Goal: Task Accomplishment & Management: Use online tool/utility

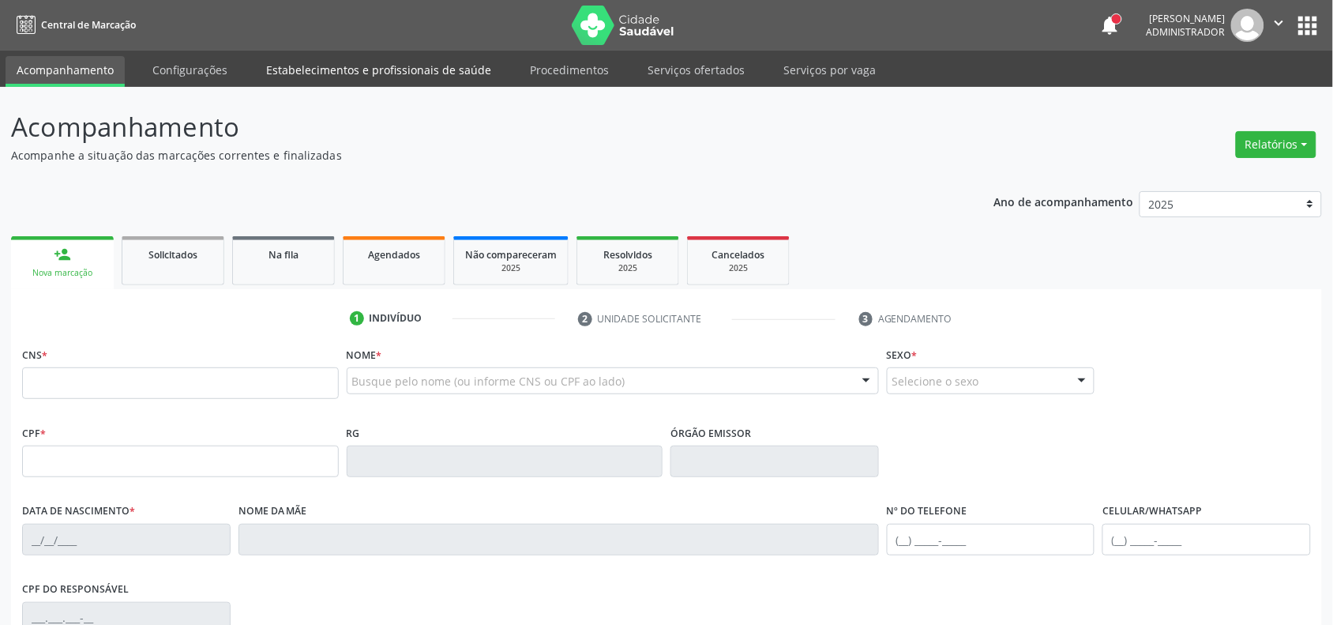
drag, startPoint x: 188, startPoint y: 63, endPoint x: 344, endPoint y: 62, distance: 156.3
click at [188, 62] on link "Configurações" at bounding box center [189, 70] width 97 height 28
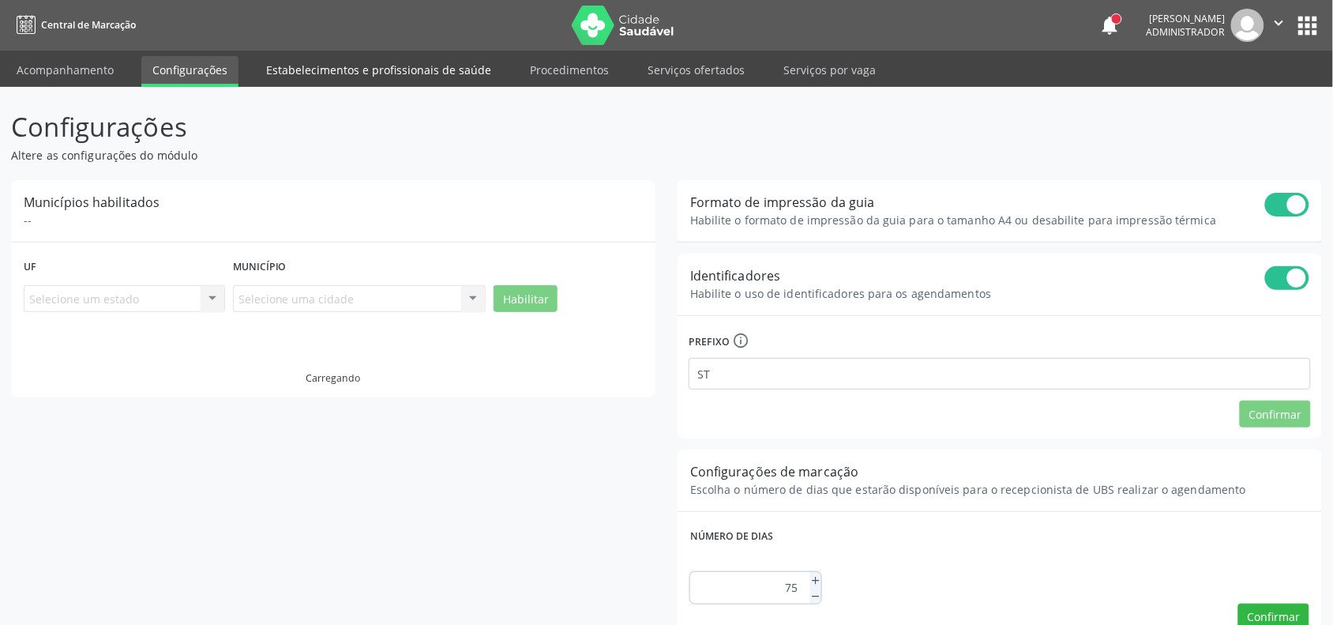
click at [407, 65] on link "Estabelecimentos e profissionais de saúde" at bounding box center [378, 70] width 247 height 28
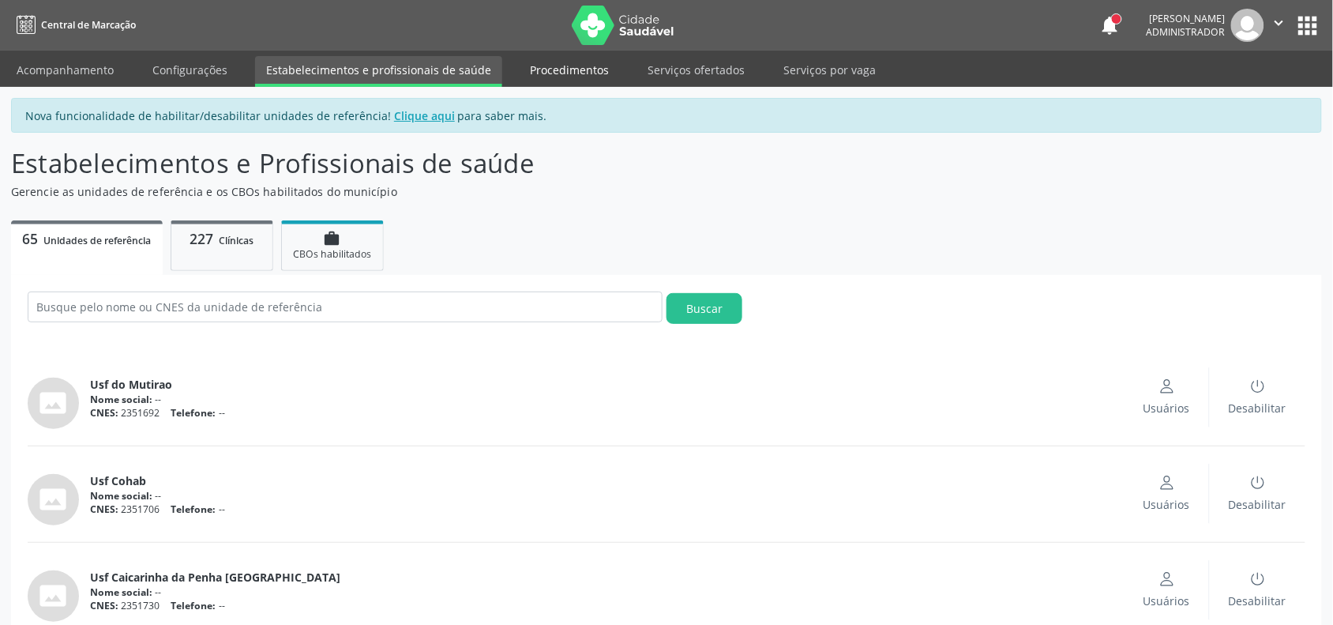
click at [559, 62] on link "Procedimentos" at bounding box center [569, 70] width 101 height 28
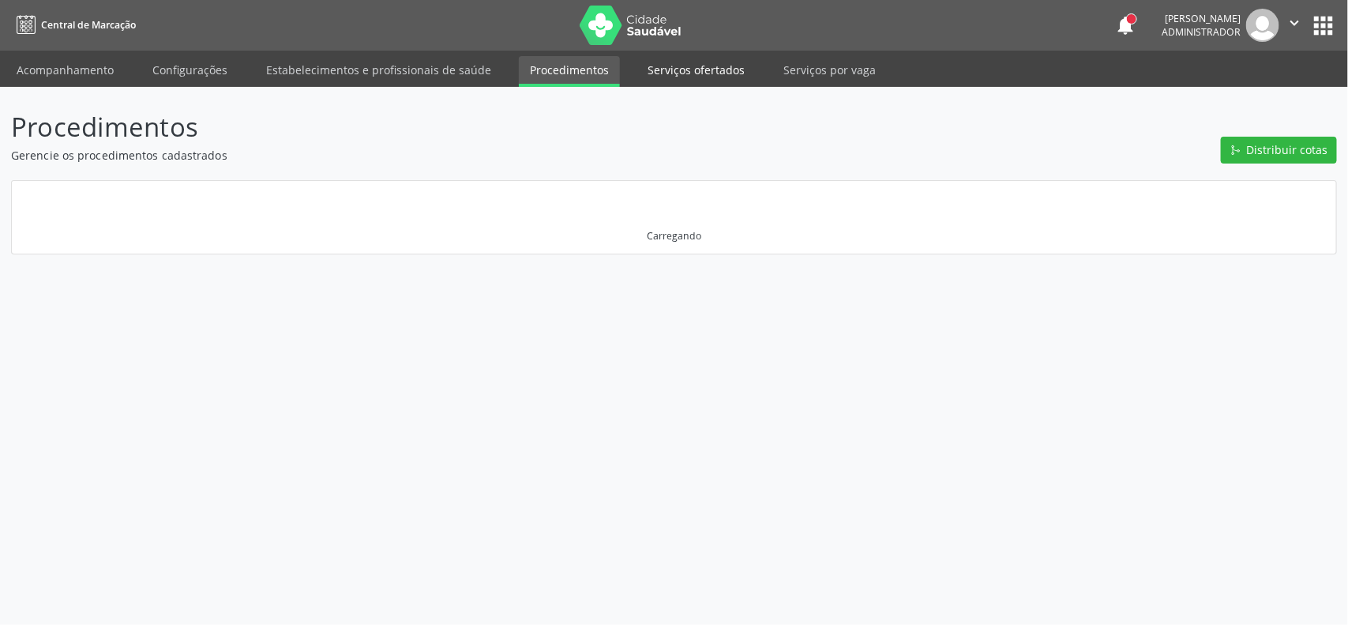
click at [649, 63] on link "Serviços ofertados" at bounding box center [695, 70] width 119 height 28
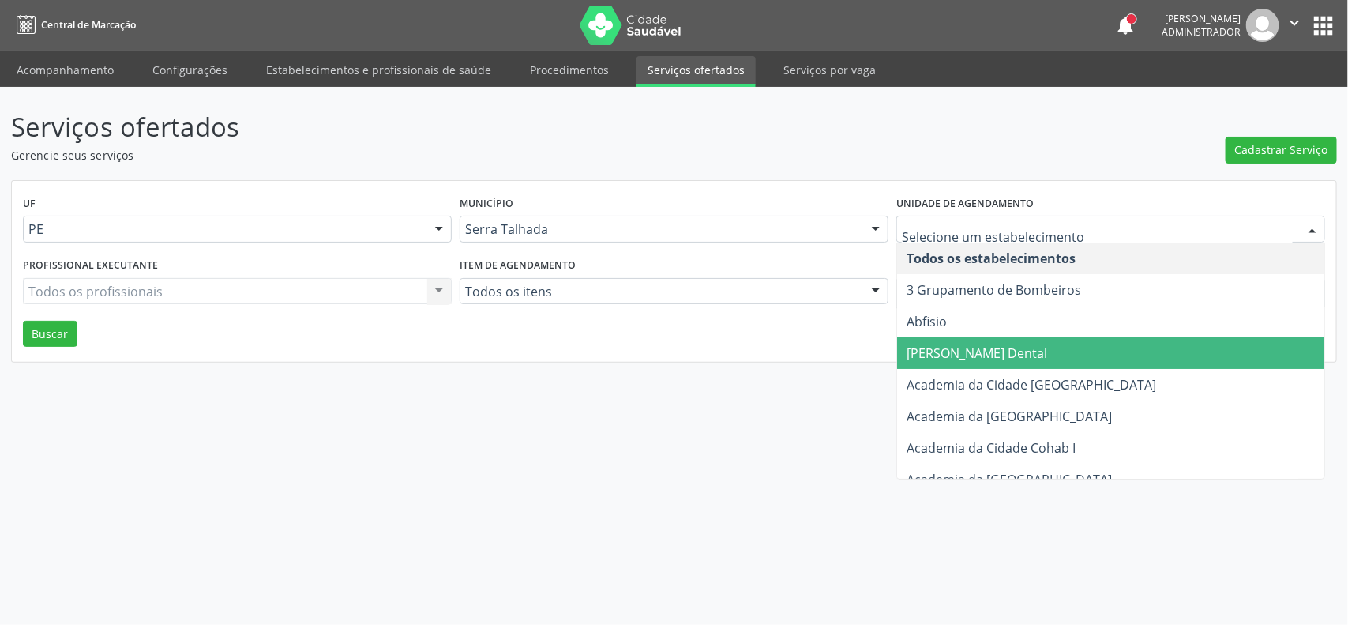
scroll to position [296, 0]
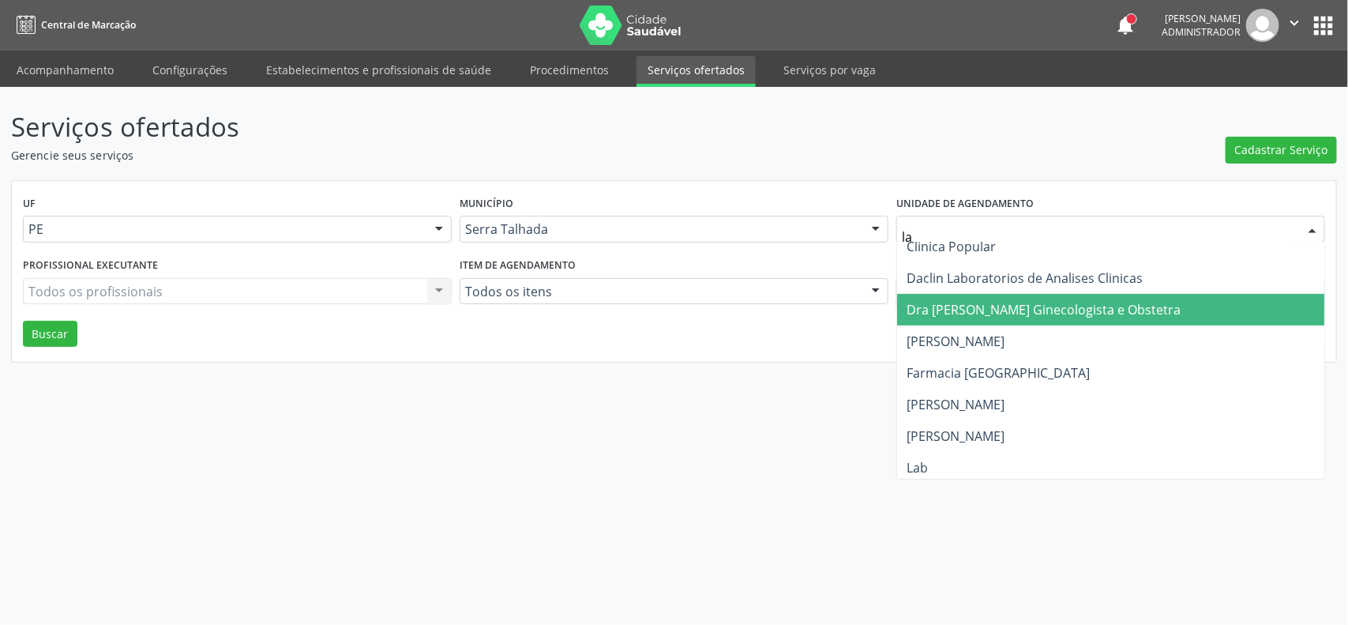
type input "lab"
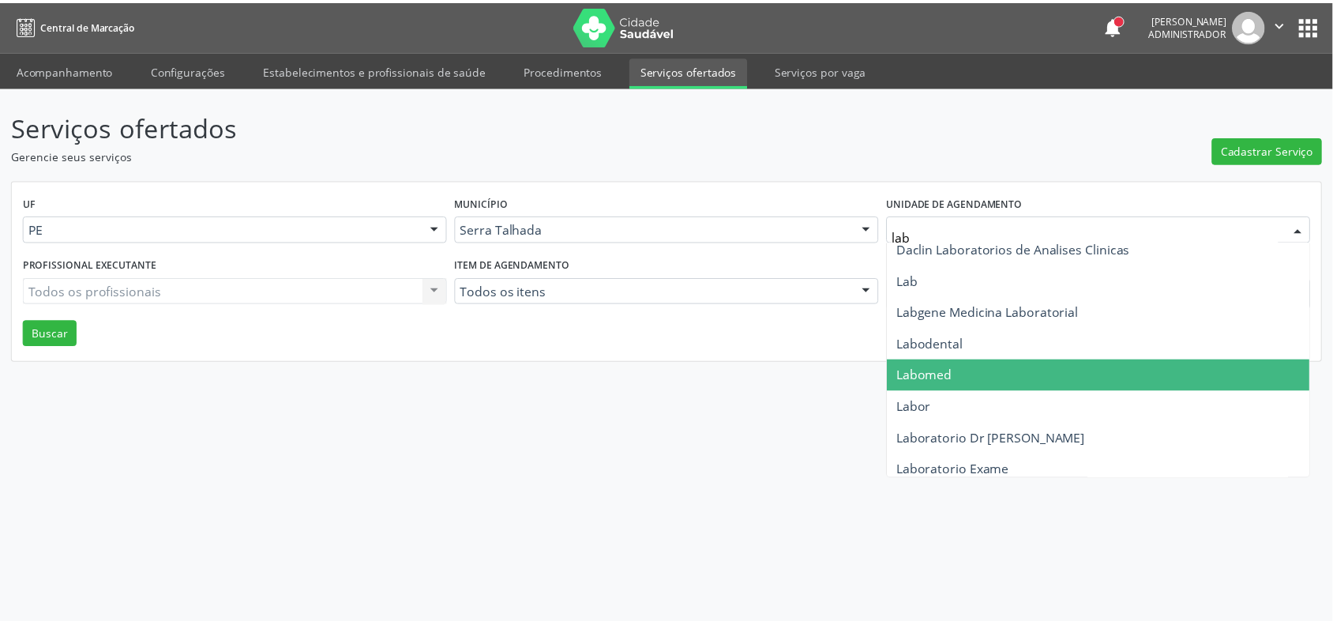
scroll to position [0, 0]
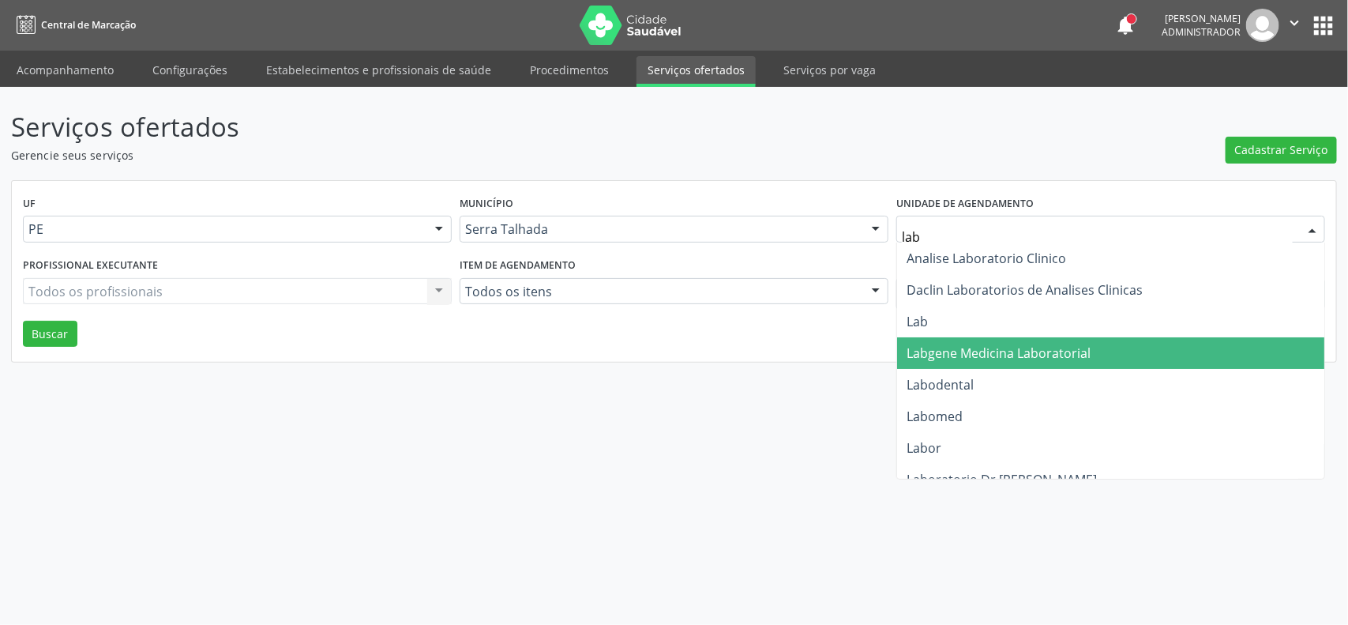
click at [983, 348] on span "Labgene Medicina Laboratorial" at bounding box center [998, 352] width 184 height 17
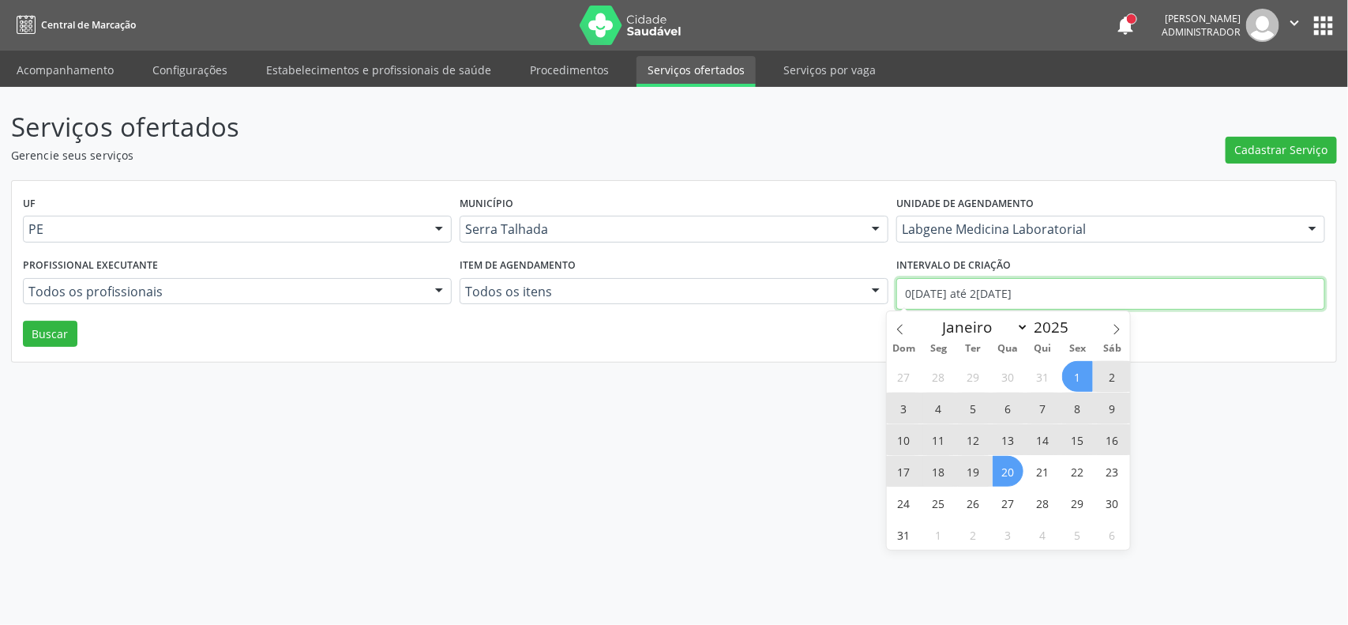
click at [973, 301] on input "0[DATE] até 2[DATE]" at bounding box center [1110, 294] width 429 height 32
click at [959, 325] on select "Janeiro Fevereiro Março Abril Maio Junho Julho Agosto Setembro Outubro Novembro…" at bounding box center [982, 327] width 95 height 22
select select "5"
click at [935, 317] on select "Janeiro Fevereiro Março Abril Maio Junho Julho Agosto Setembro Outubro Novembro…" at bounding box center [982, 327] width 95 height 22
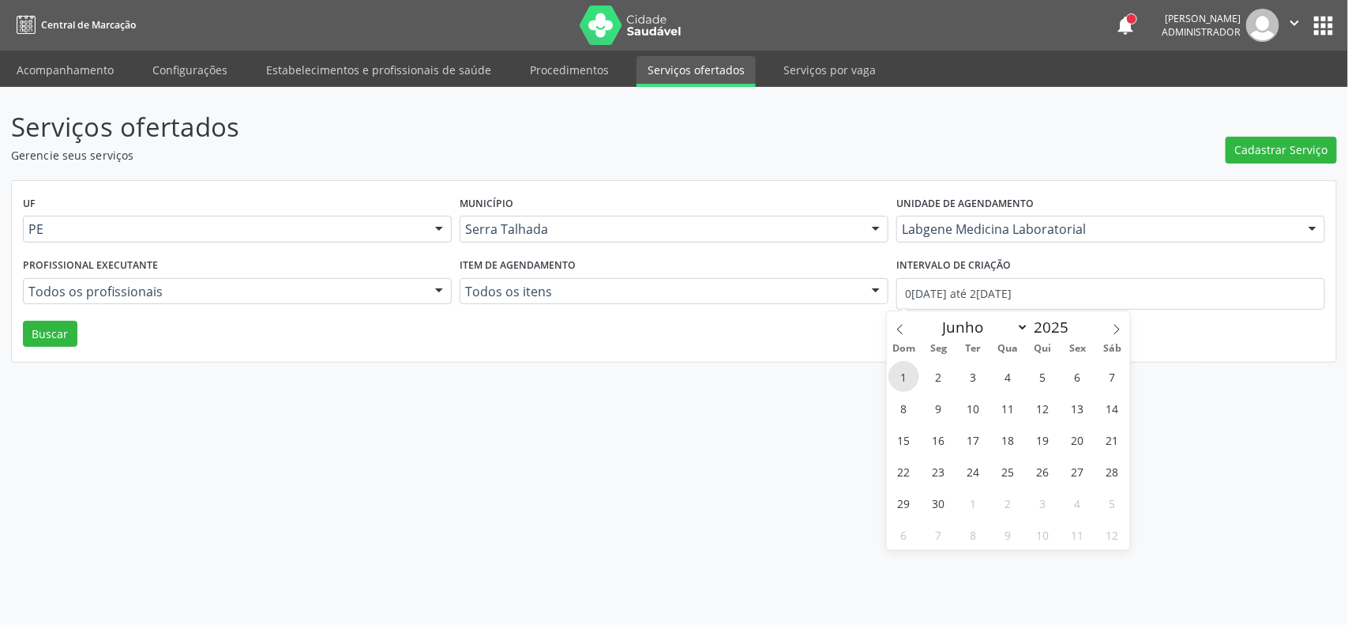
drag, startPoint x: 898, startPoint y: 379, endPoint x: 956, endPoint y: 324, distance: 79.9
click at [902, 373] on span "1" at bounding box center [903, 376] width 31 height 31
type input "0[DATE]"
click at [963, 321] on select "Janeiro Fevereiro Março Abril Maio Junho Julho Agosto Setembro Outubro Novembro…" at bounding box center [982, 327] width 95 height 22
select select "7"
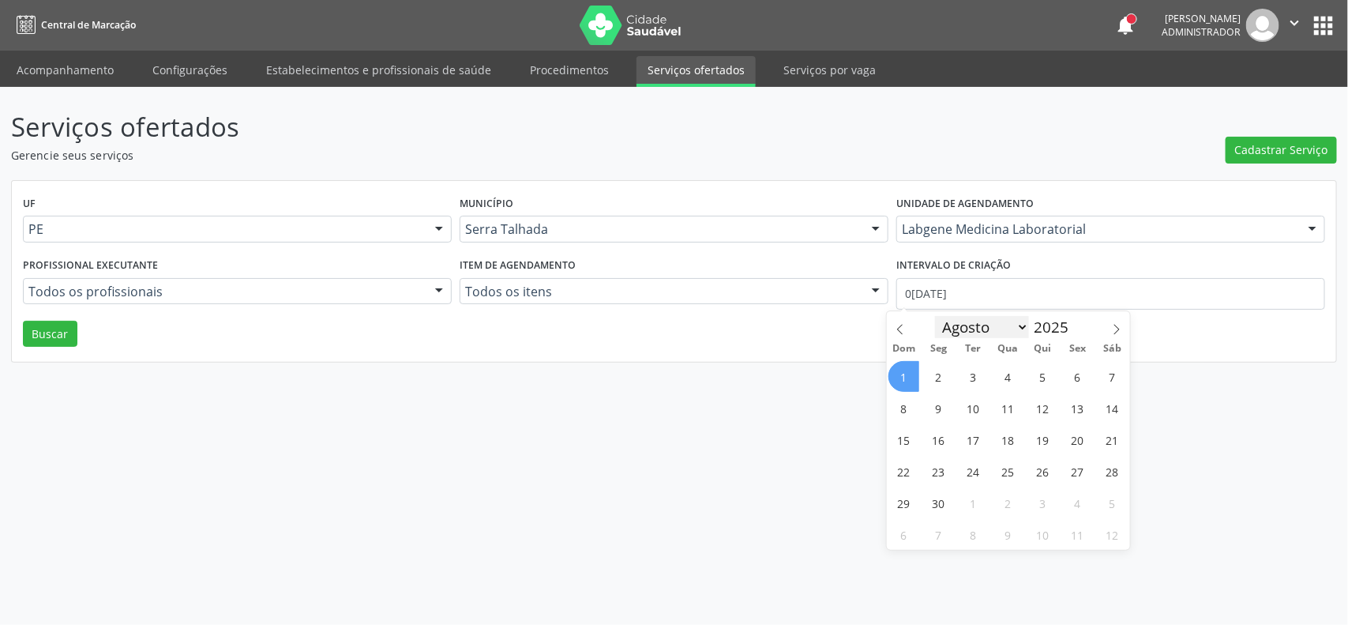
click at [935, 317] on select "Janeiro Fevereiro Março Abril Maio Junho Julho Agosto Setembro Outubro Novembro…" at bounding box center [982, 327] width 95 height 22
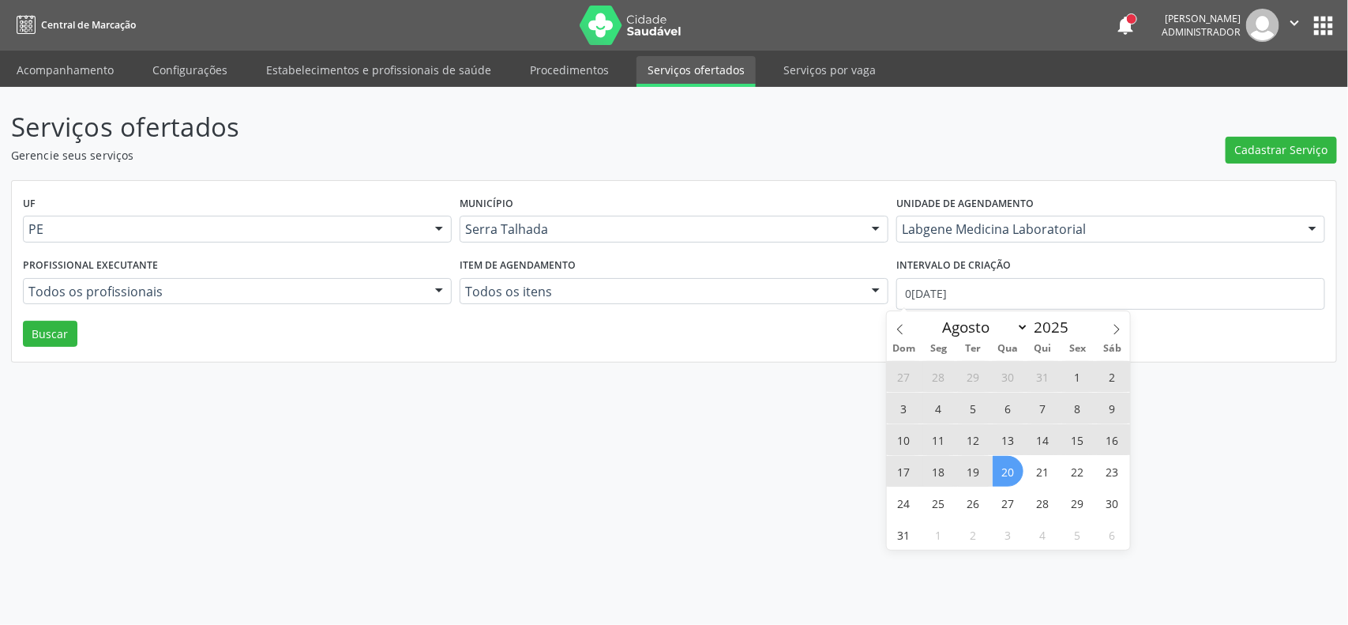
click at [1012, 463] on span "20" at bounding box center [1007, 471] width 31 height 31
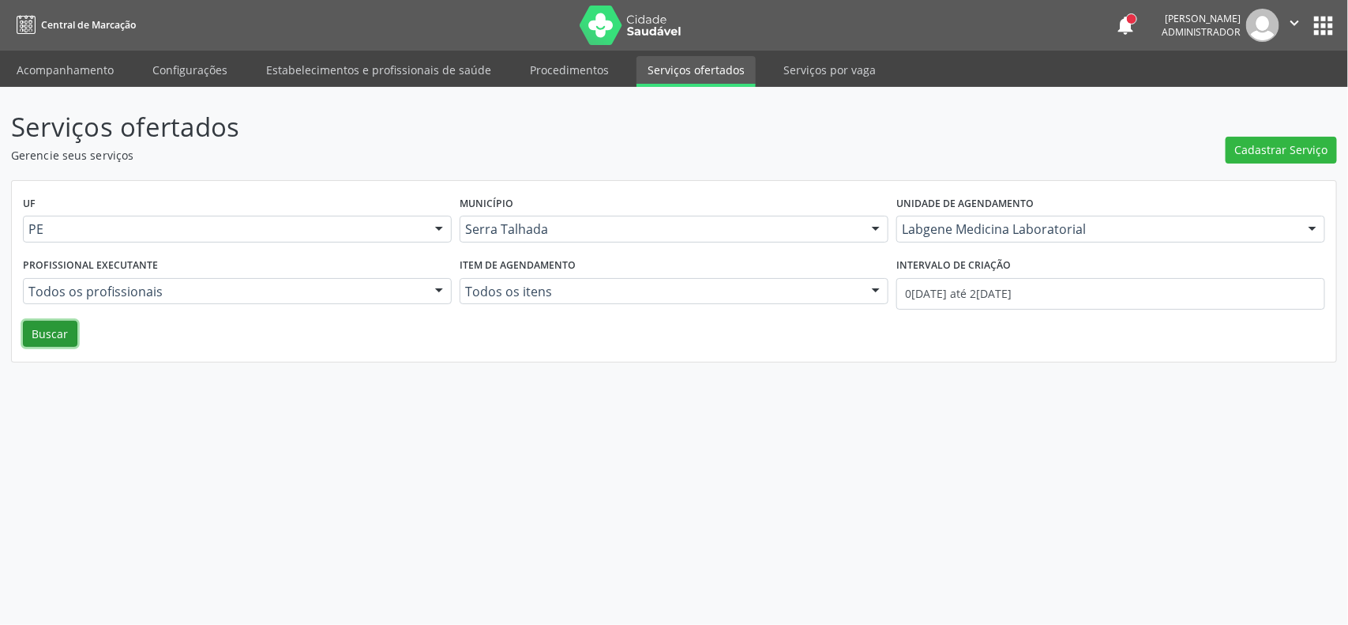
click at [64, 333] on button "Buscar" at bounding box center [50, 334] width 54 height 27
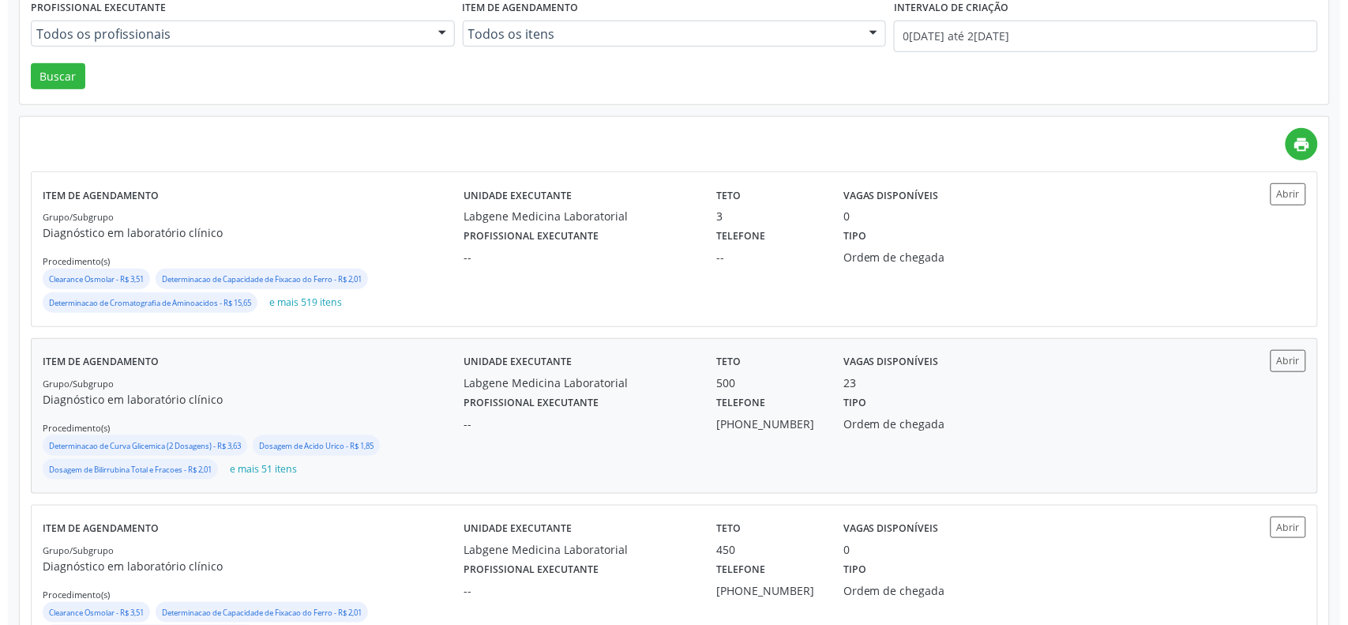
scroll to position [328, 0]
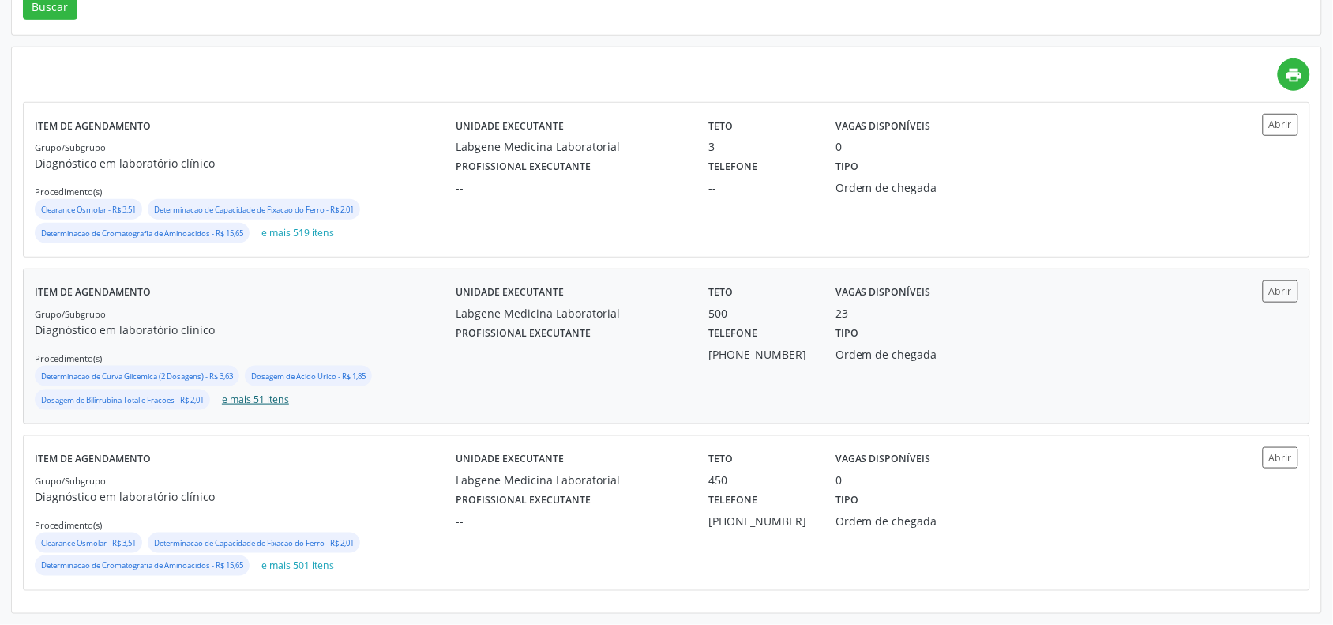
click at [263, 396] on button "e mais 51 itens" at bounding box center [256, 399] width 80 height 21
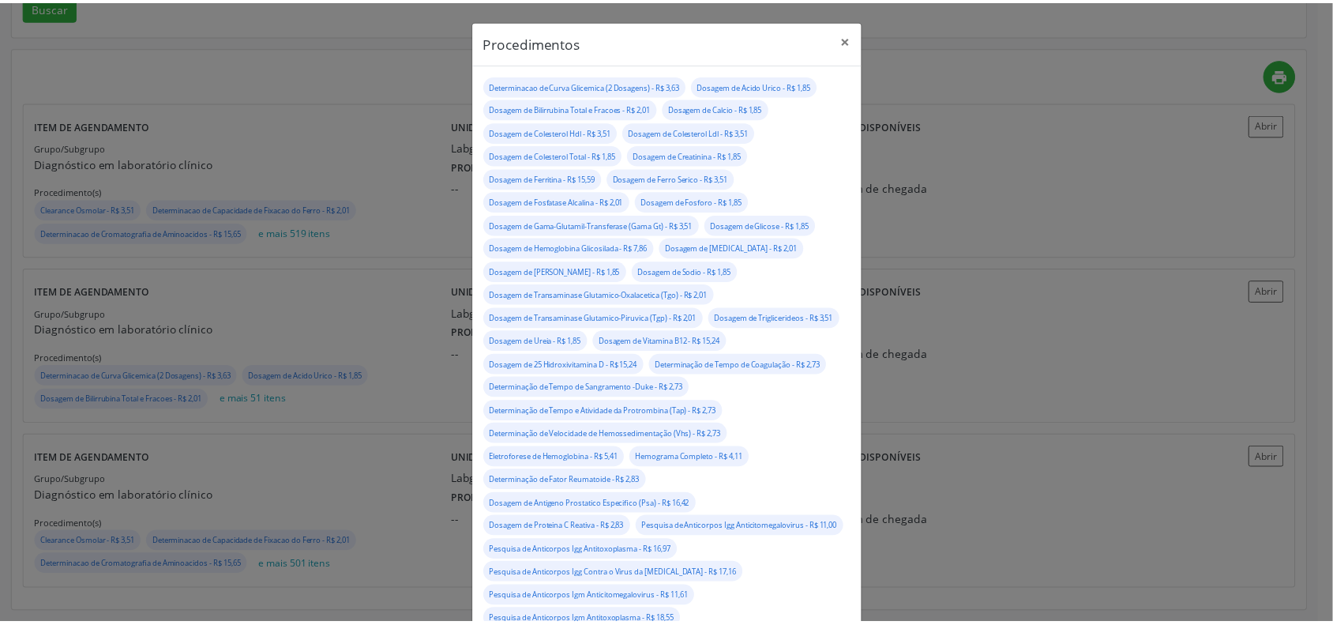
scroll to position [0, 0]
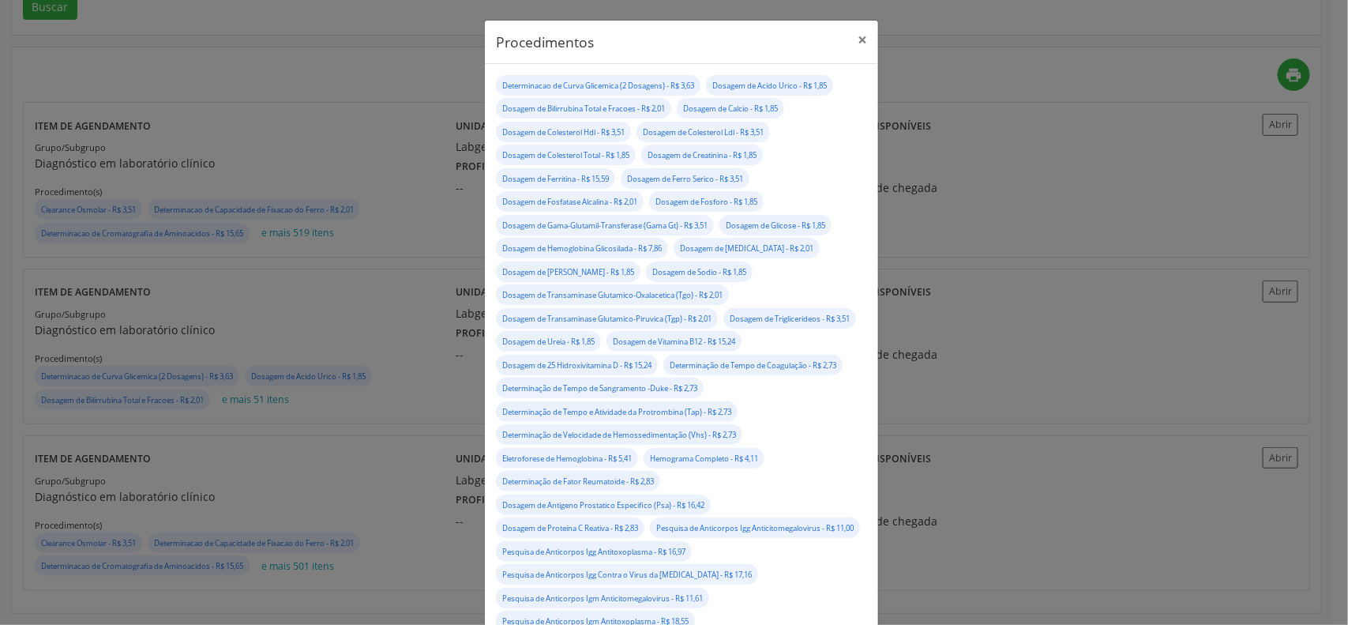
click at [1121, 336] on div "Procedimentos × Determinacao de Curva Glicemica (2 Dosagens) - R$ 3,63 Dosagem …" at bounding box center [674, 312] width 1348 height 625
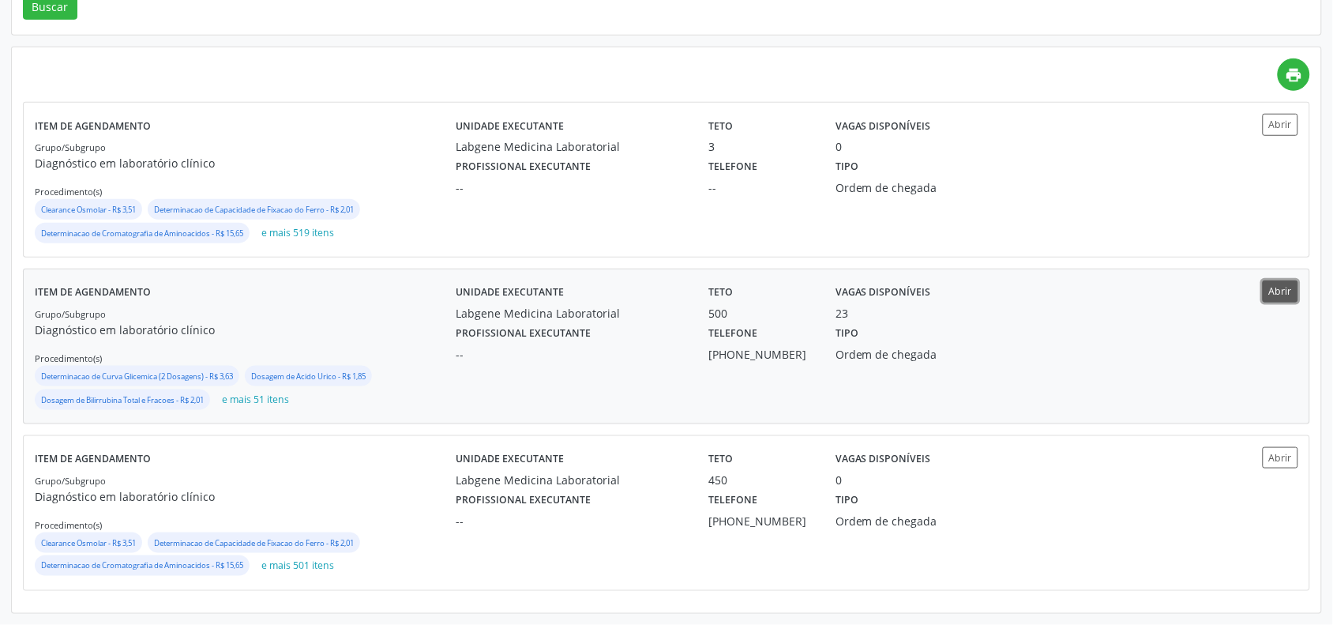
click at [1273, 294] on button "Abrir" at bounding box center [1280, 290] width 36 height 21
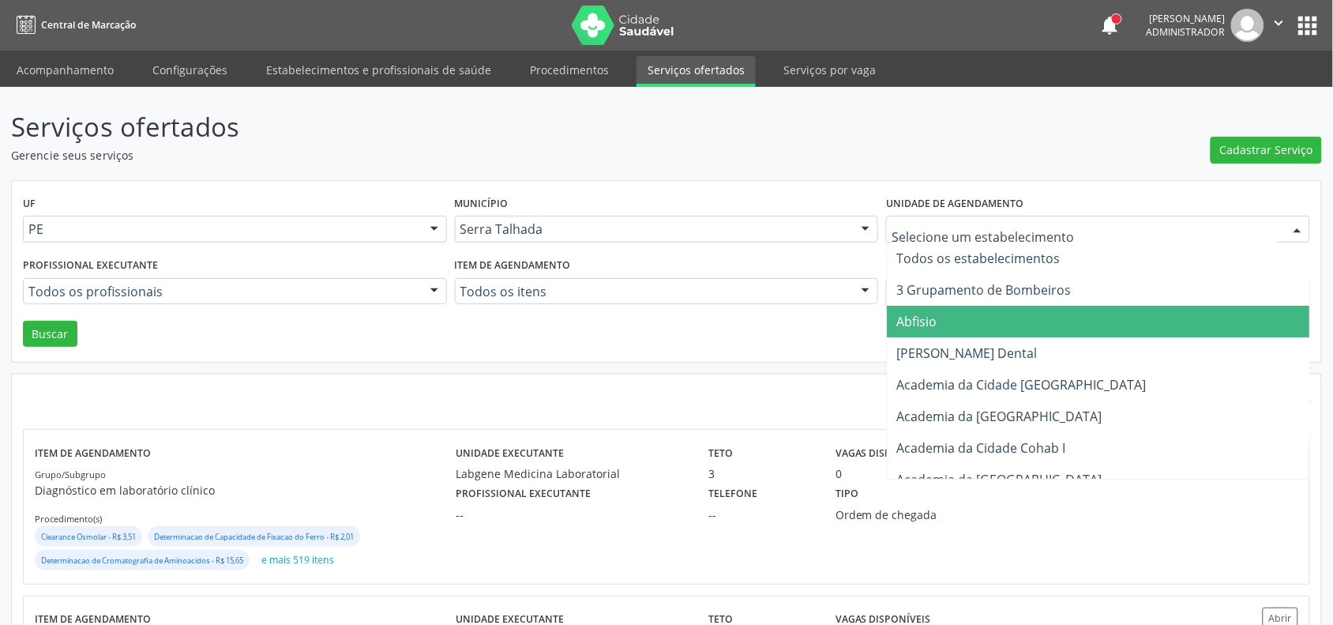
click at [1015, 186] on div "UF PE PE Nenhum resultado encontrado para: " " Não há nenhuma opção para ser ex…" at bounding box center [666, 272] width 1309 height 182
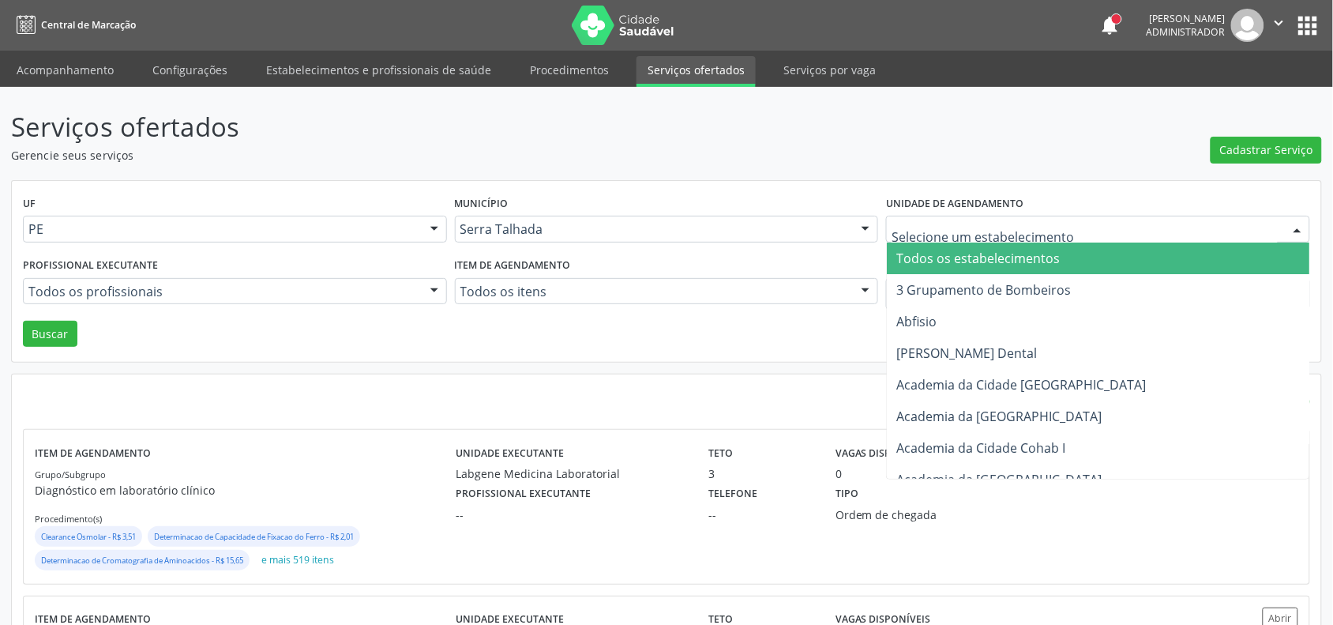
drag, startPoint x: 989, startPoint y: 251, endPoint x: 969, endPoint y: 253, distance: 20.7
click at [989, 251] on span "Todos os estabelecimentos" at bounding box center [977, 257] width 163 height 17
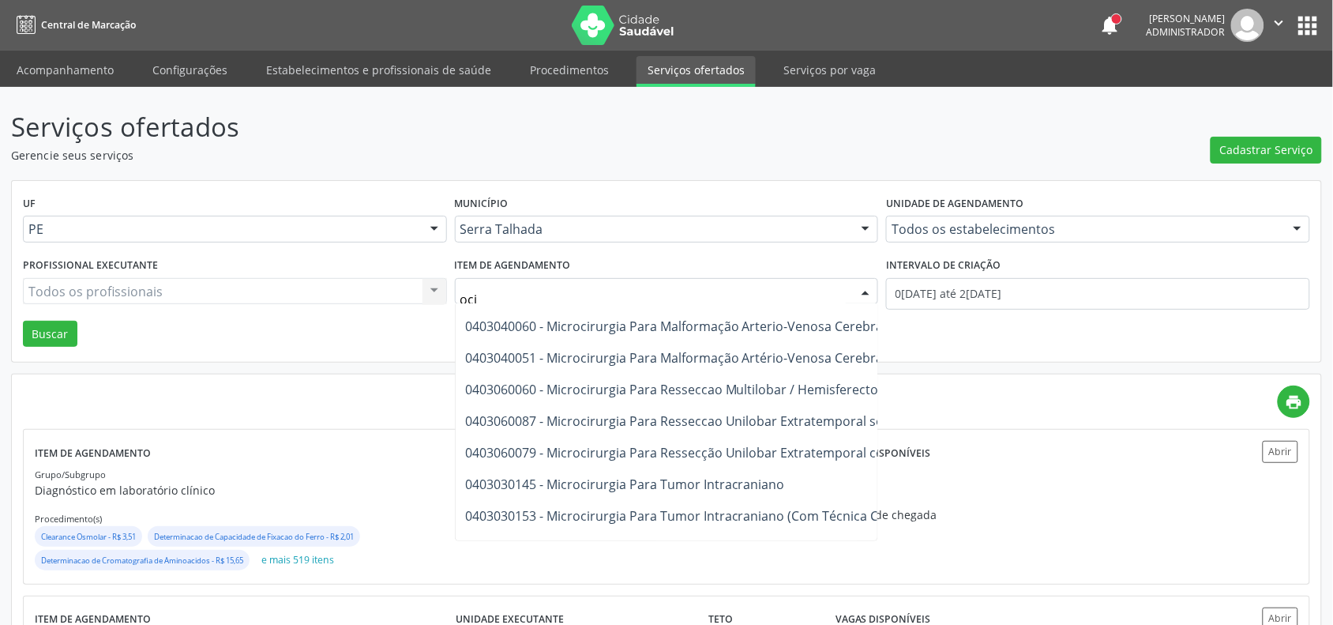
scroll to position [2073, 0]
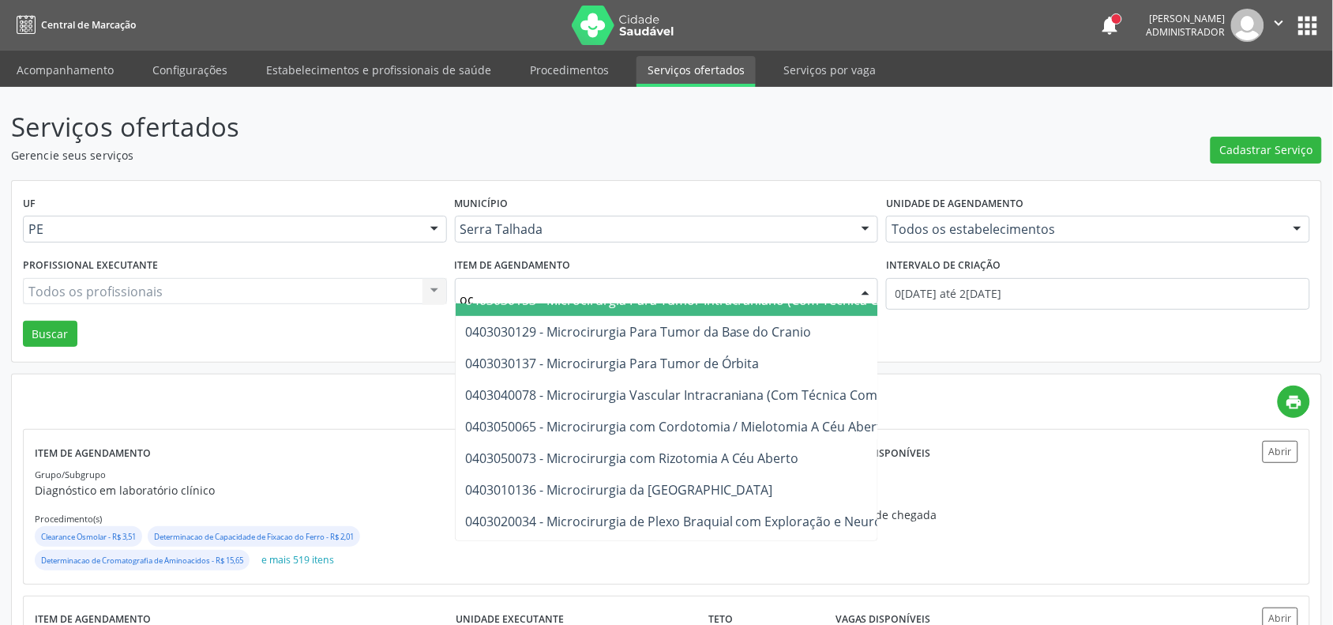
type input "o"
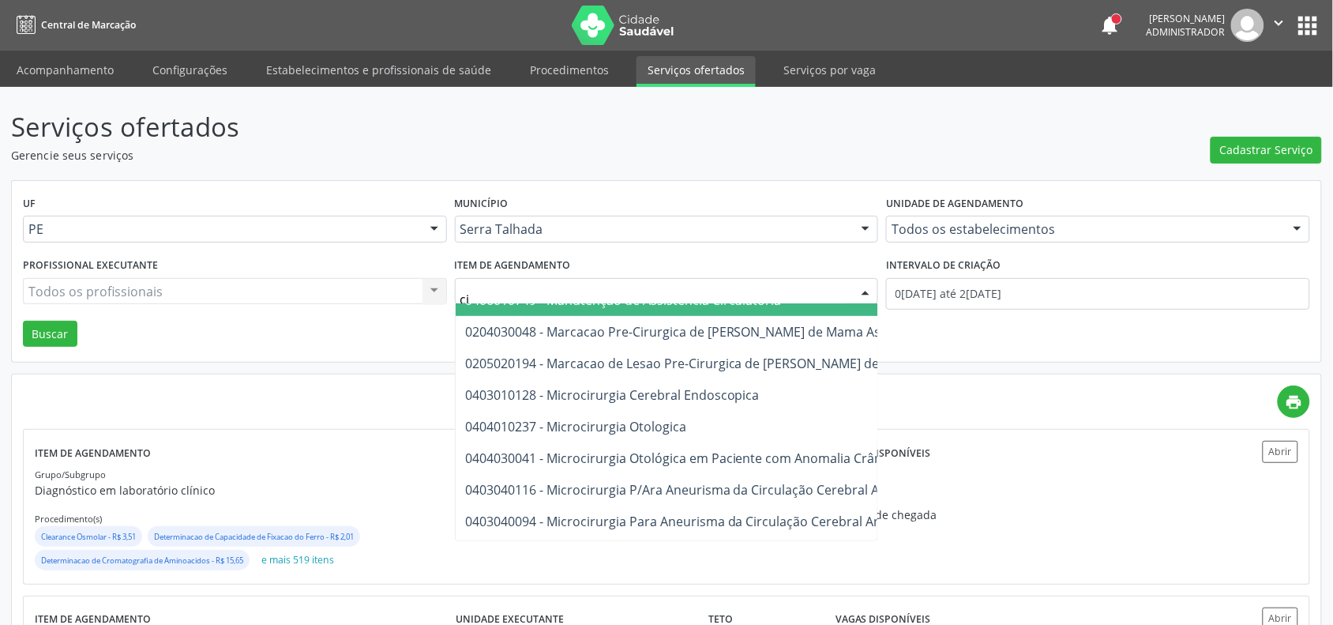
type input "c"
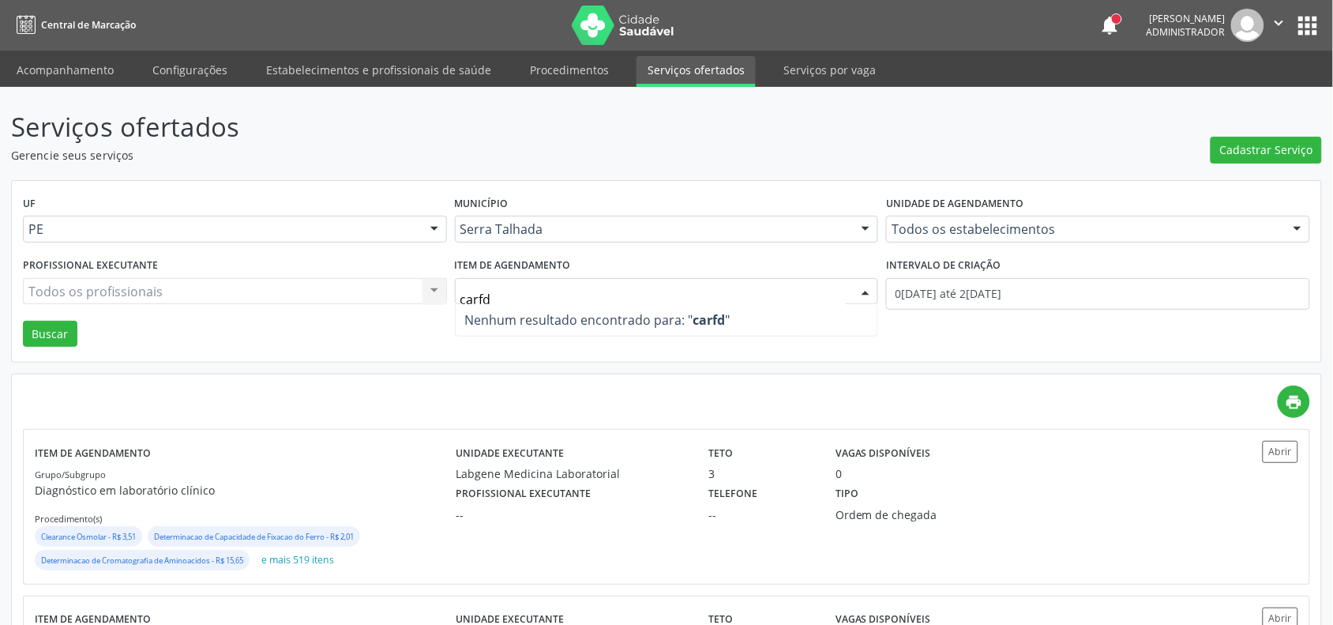
scroll to position [0, 0]
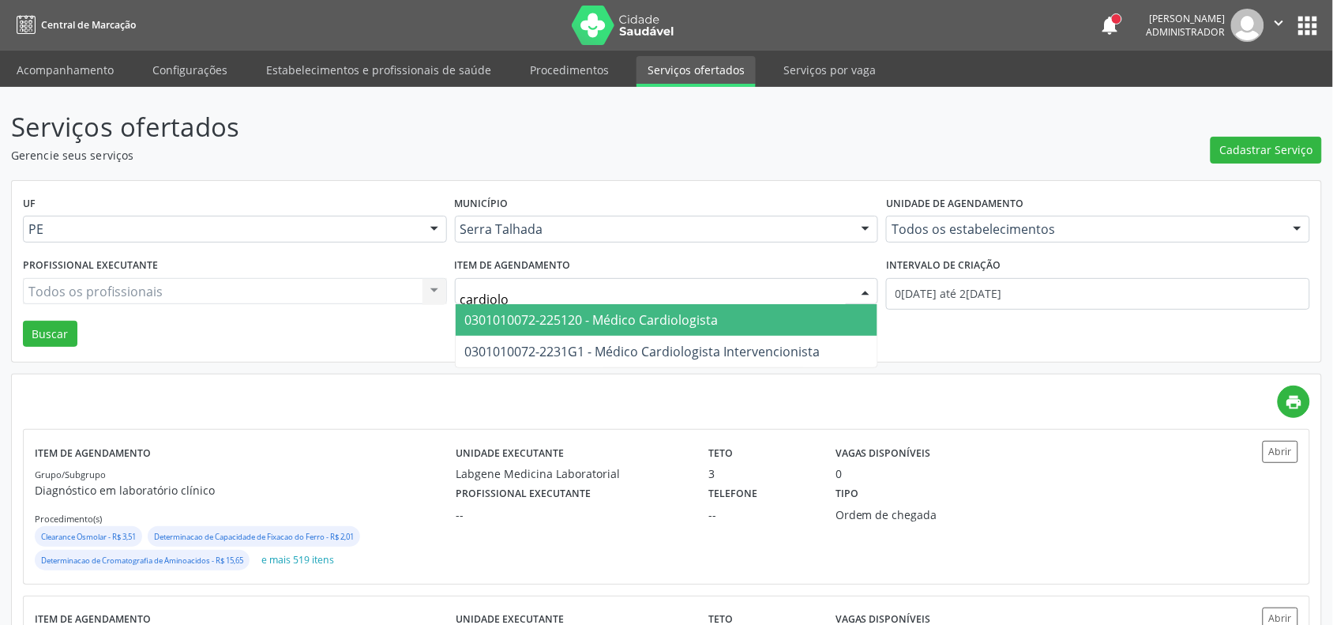
click at [561, 289] on input "cardiolo" at bounding box center [653, 299] width 386 height 32
drag, startPoint x: 559, startPoint y: 289, endPoint x: 437, endPoint y: 287, distance: 122.4
click at [438, 287] on div "Profissional executante Todos os profissionais Todos os profissionais Nenhum re…" at bounding box center [666, 286] width 1295 height 67
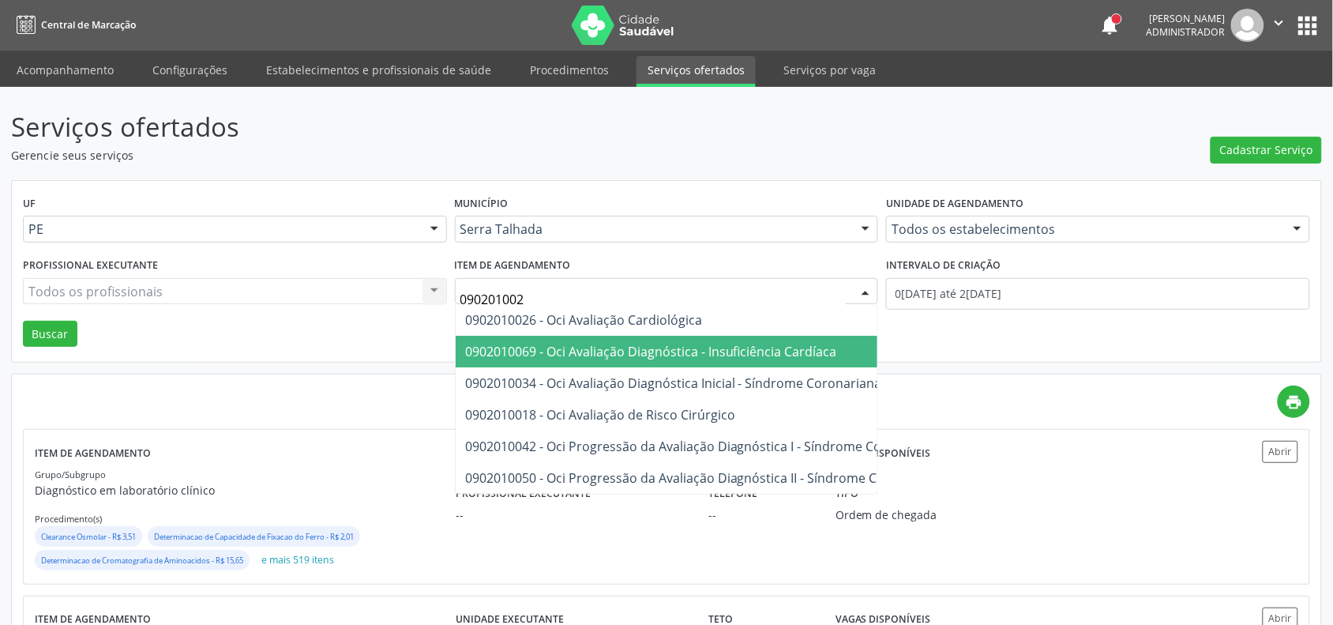
type input "0902010026"
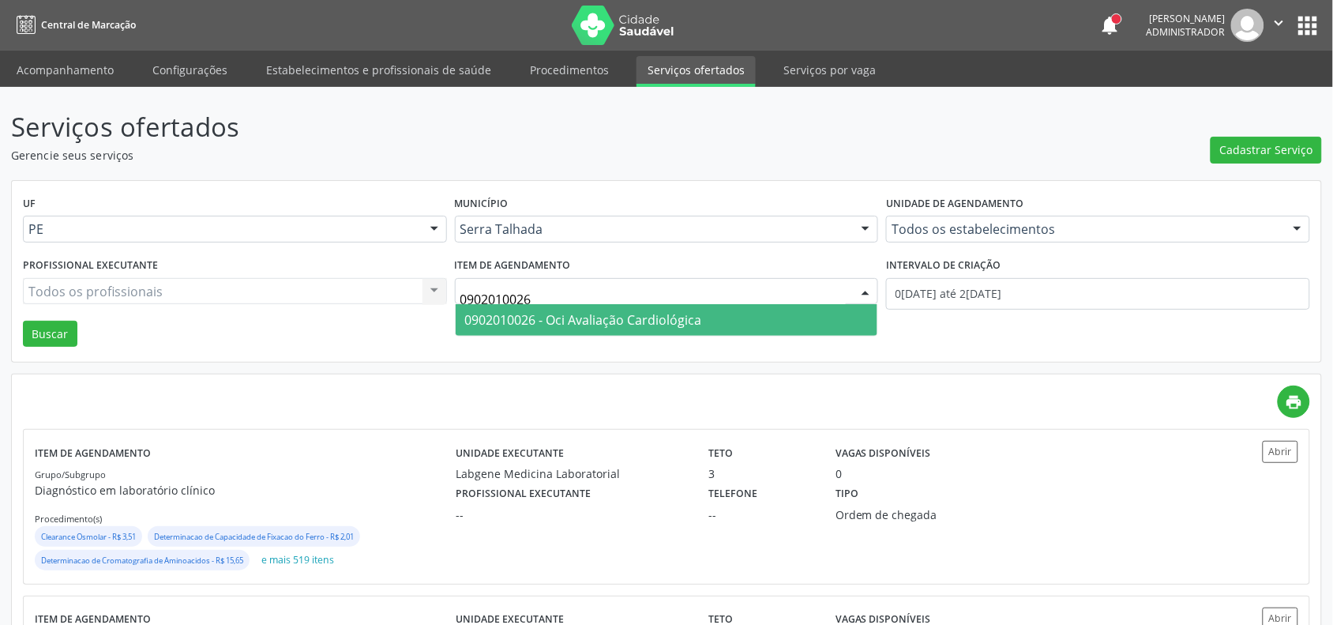
click at [633, 336] on div "0902010026 - Oci Avaliação Cardiológica Nenhum resultado encontrado para: " 090…" at bounding box center [667, 320] width 424 height 32
click at [672, 332] on span "0902010026 - Oci Avaliação Cardiológica" at bounding box center [667, 320] width 422 height 32
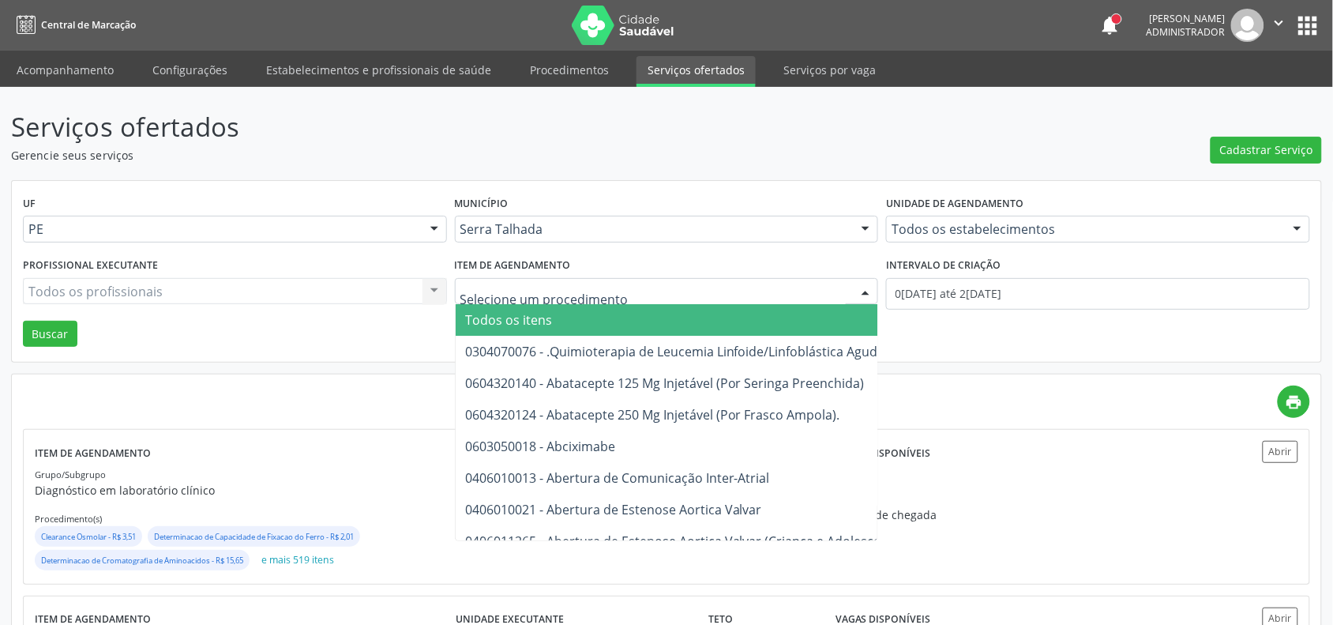
drag, startPoint x: 460, startPoint y: 292, endPoint x: 494, endPoint y: 289, distance: 34.1
click at [750, 121] on p "Serviços ofertados" at bounding box center [469, 126] width 917 height 39
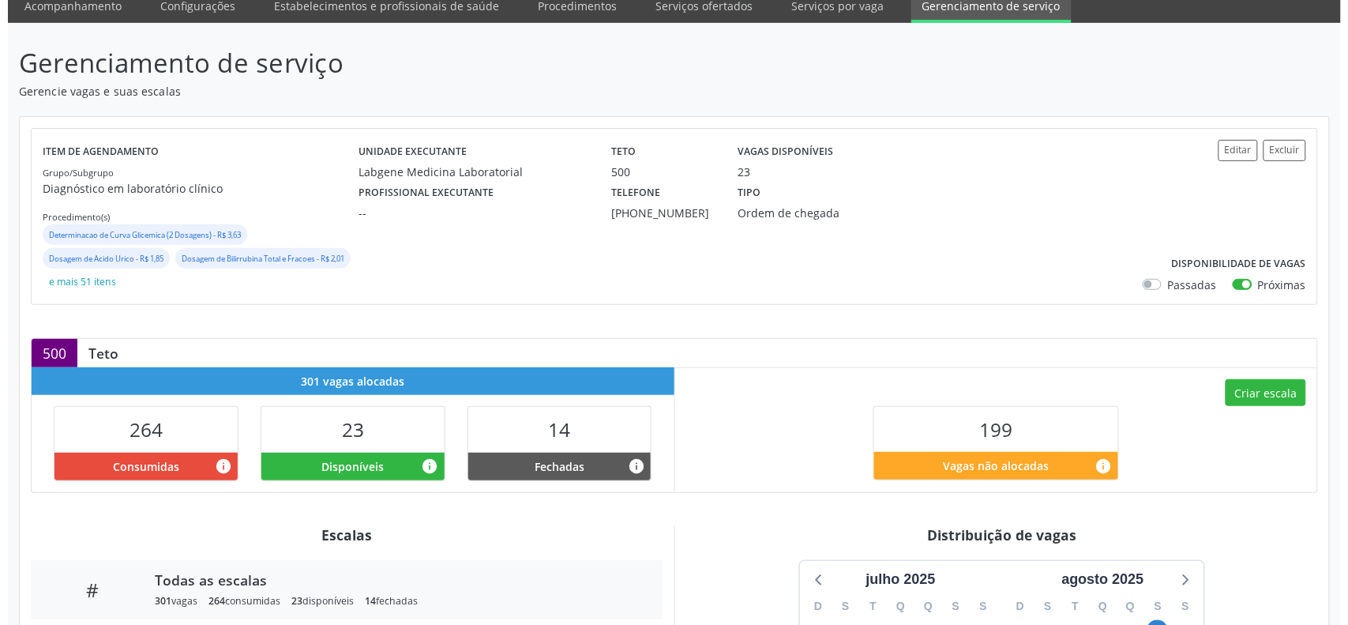
scroll to position [99, 0]
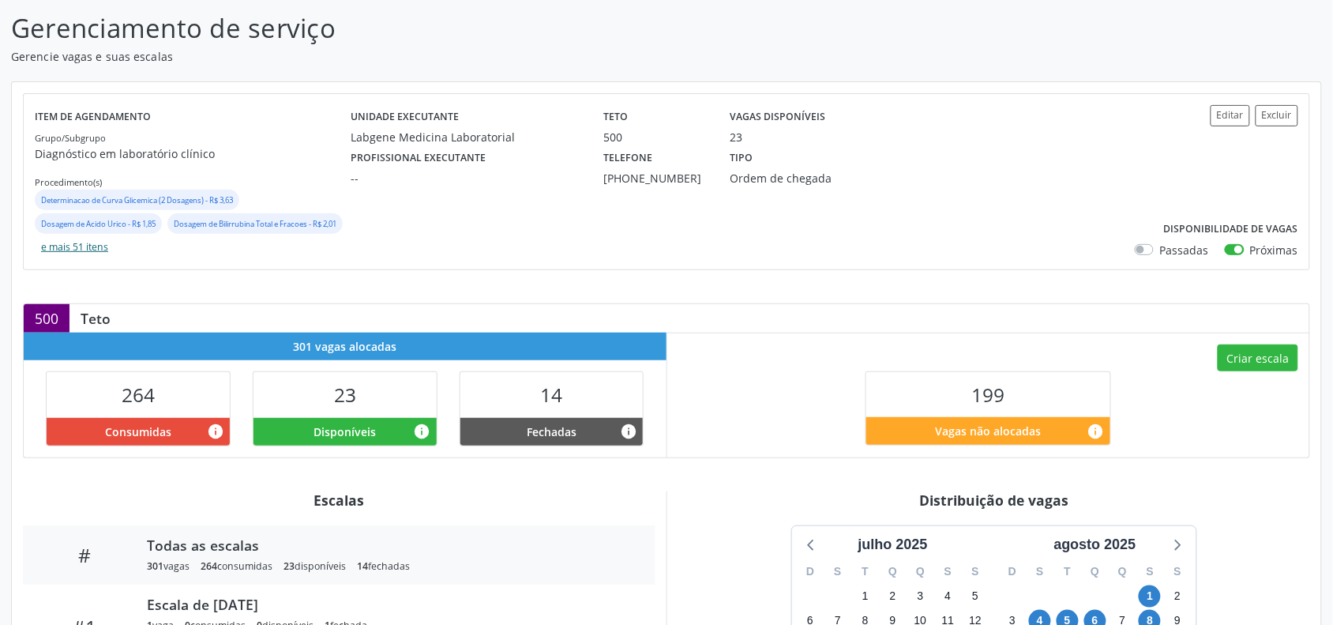
click at [114, 250] on button "e mais 51 itens" at bounding box center [75, 246] width 80 height 21
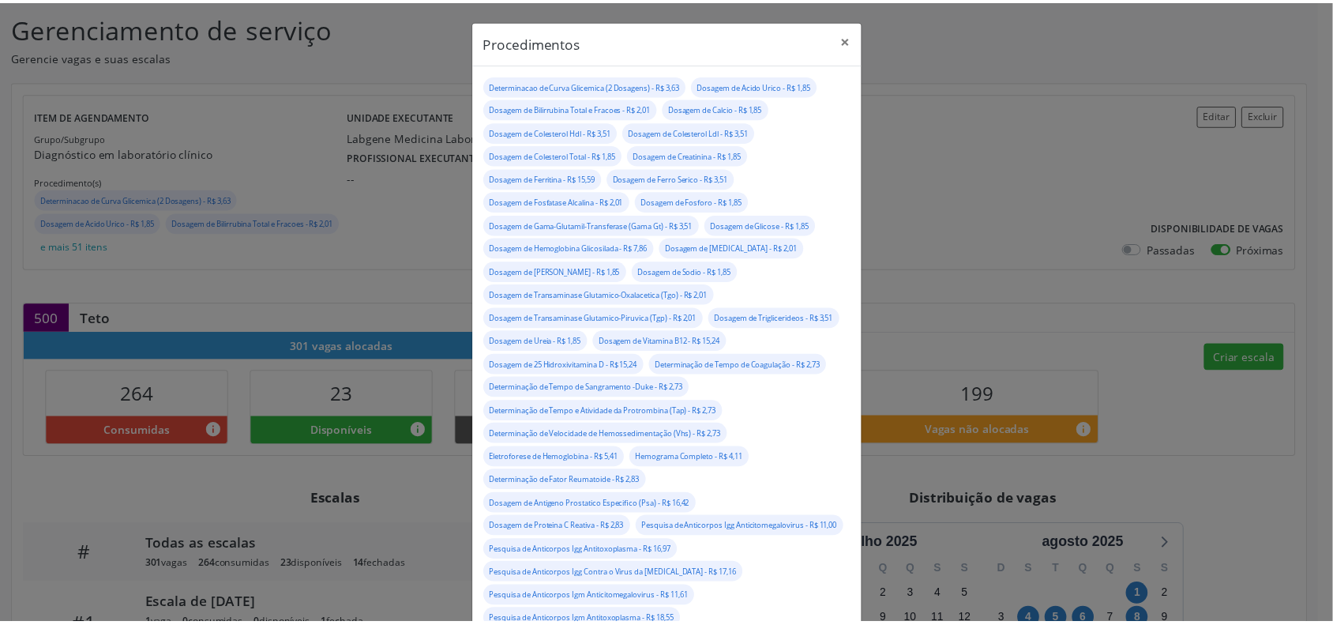
scroll to position [0, 0]
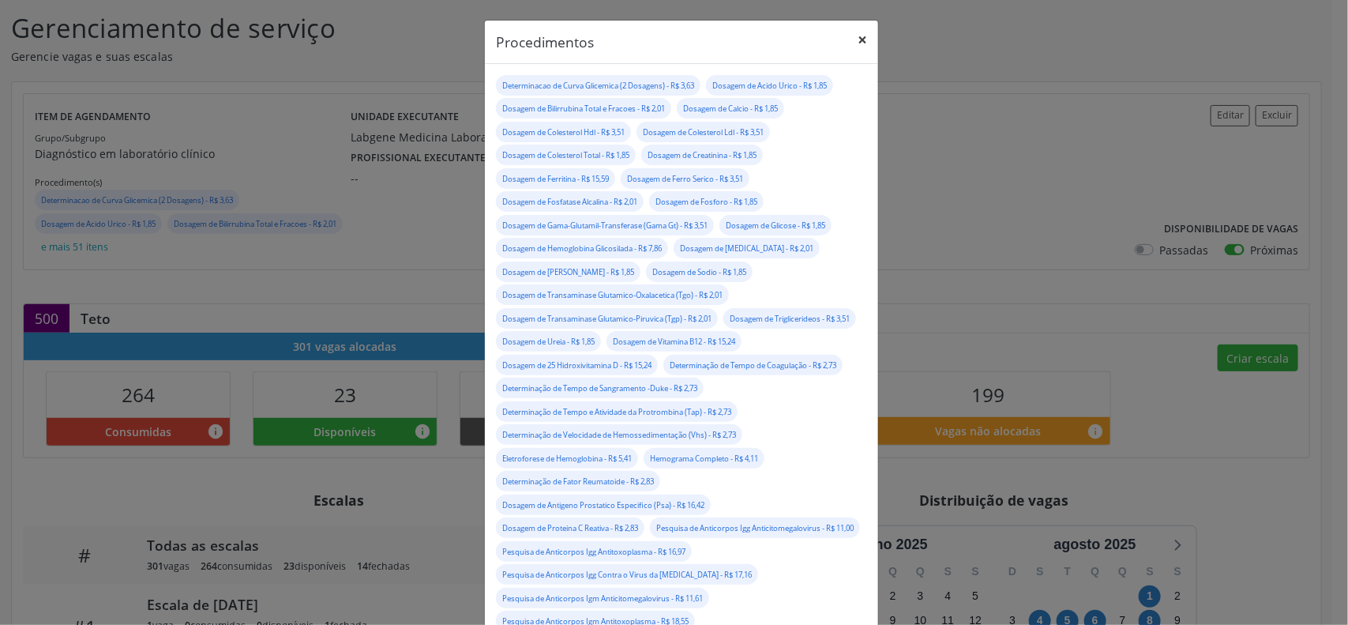
click at [855, 36] on button "×" at bounding box center [862, 40] width 32 height 39
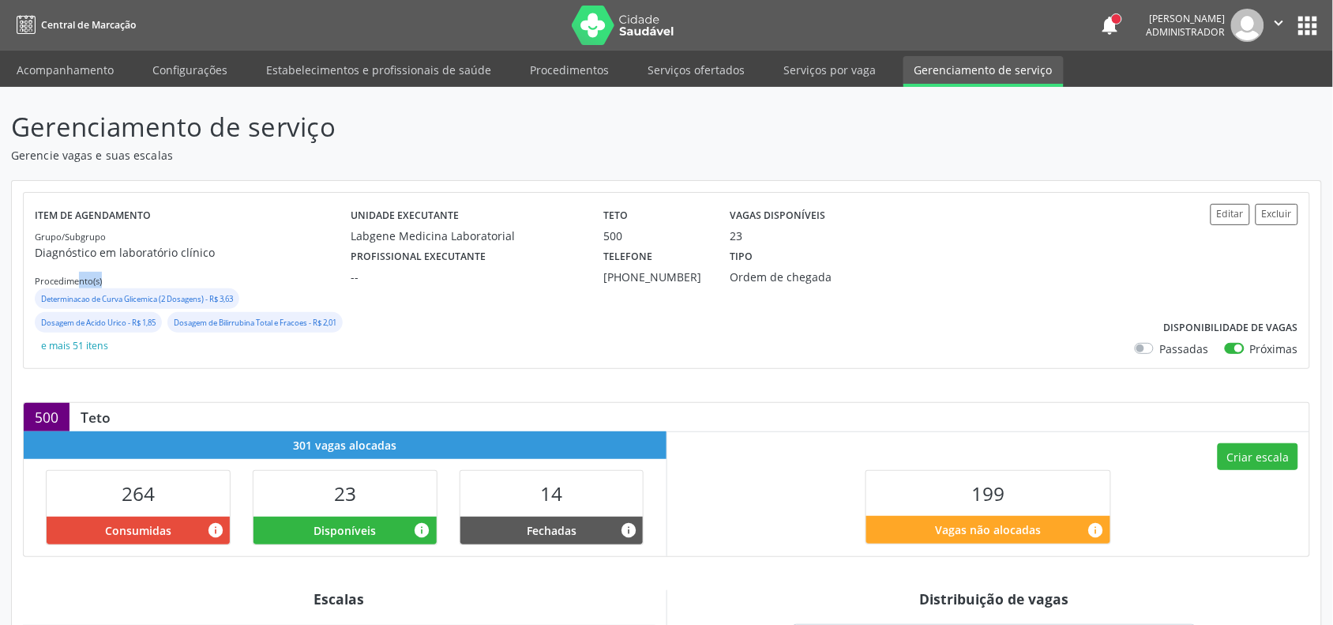
drag, startPoint x: 81, startPoint y: 279, endPoint x: 143, endPoint y: 280, distance: 61.6
click at [143, 280] on div "Grupo/Subgrupo Diagnóstico em laboratório clínico Procedimento(s) Determinacao …" at bounding box center [193, 291] width 316 height 129
click at [1218, 211] on button "Editar" at bounding box center [1229, 214] width 39 height 21
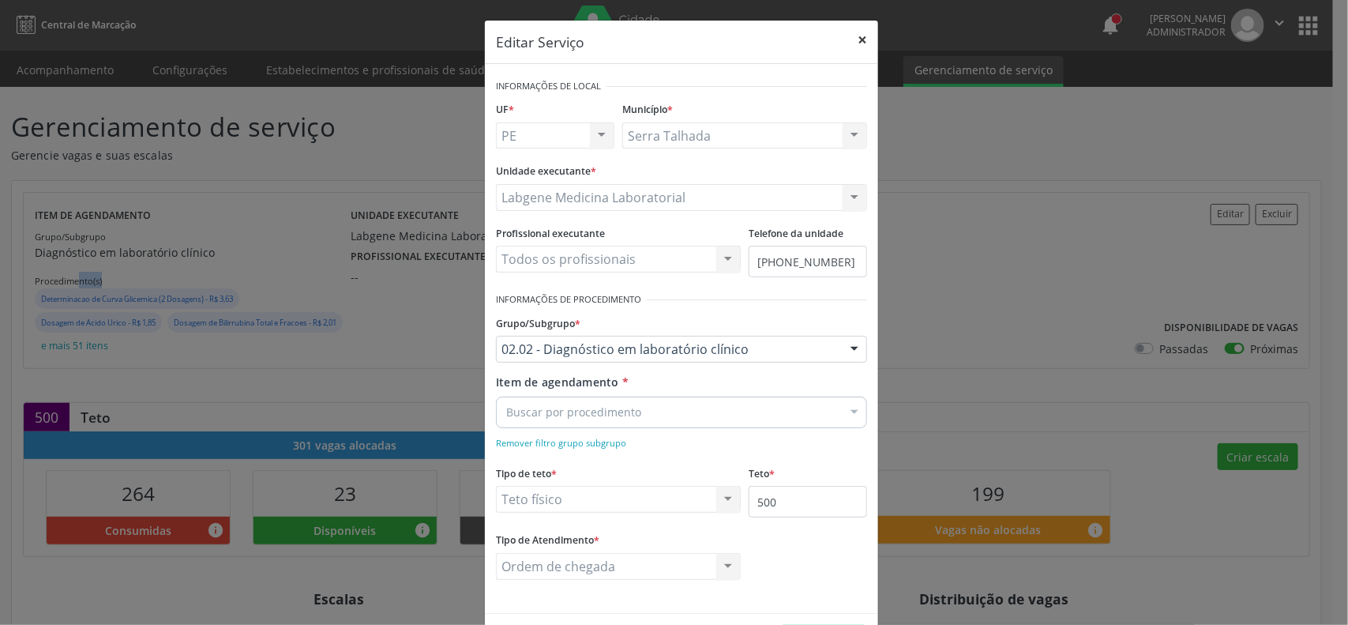
click at [853, 37] on button "×" at bounding box center [862, 40] width 32 height 39
